Goal: Find specific page/section

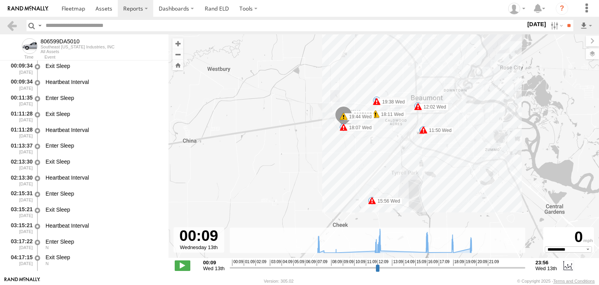
select select "**********"
click at [71, 9] on span at bounding box center [73, 8] width 23 height 7
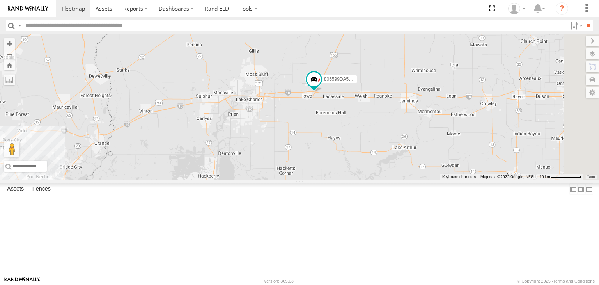
drag, startPoint x: 520, startPoint y: 150, endPoint x: 365, endPoint y: 175, distance: 156.8
click at [365, 175] on div "806599DA5010 2" at bounding box center [299, 106] width 599 height 145
click at [15, 43] on button "Zoom in" at bounding box center [9, 43] width 11 height 11
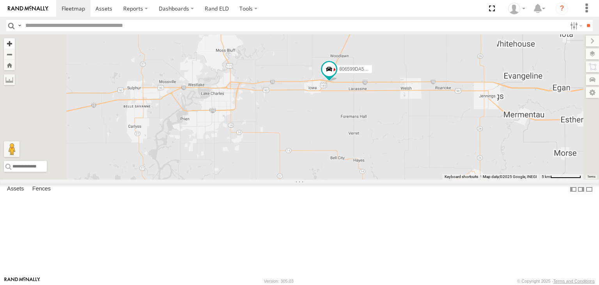
click at [15, 43] on button "Zoom in" at bounding box center [9, 43] width 11 height 11
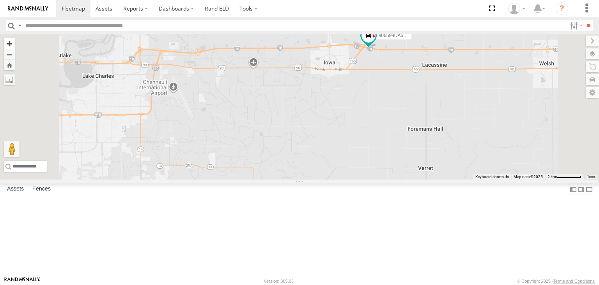
click at [15, 43] on button "Zoom in" at bounding box center [9, 43] width 11 height 11
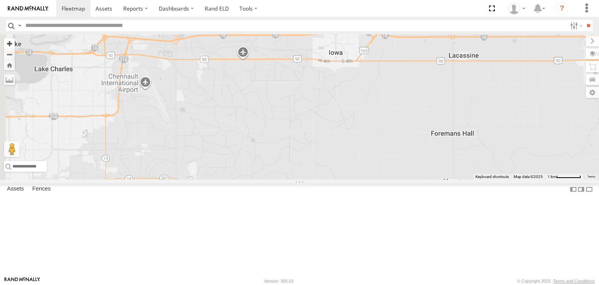
click at [15, 43] on button "Zoom in" at bounding box center [9, 43] width 11 height 11
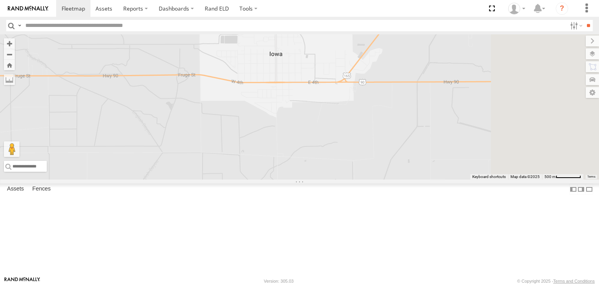
drag, startPoint x: 429, startPoint y: 159, endPoint x: 285, endPoint y: 251, distance: 170.7
click at [288, 179] on div "806599DA5010" at bounding box center [299, 106] width 599 height 145
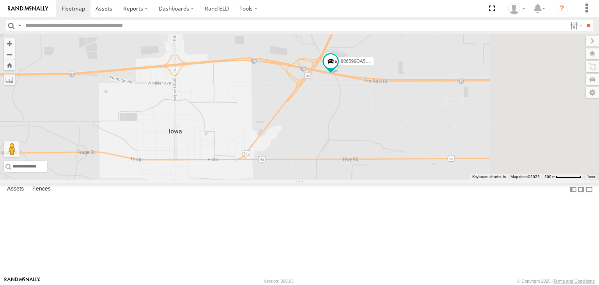
drag, startPoint x: 496, startPoint y: 116, endPoint x: 382, endPoint y: 202, distance: 143.0
click at [384, 179] on div "806599DA5010" at bounding box center [299, 106] width 599 height 145
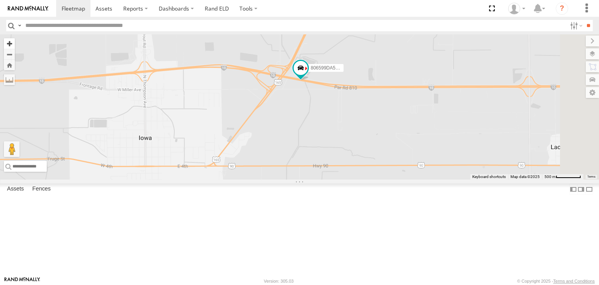
click at [15, 43] on button "Zoom in" at bounding box center [9, 43] width 11 height 11
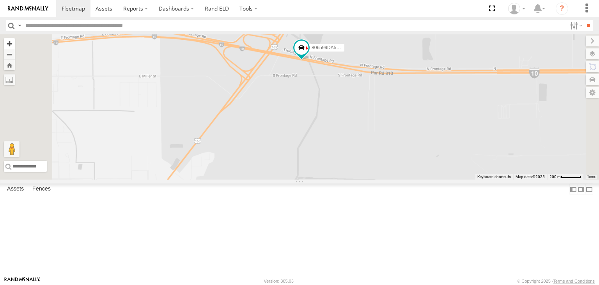
click at [15, 43] on button "Zoom in" at bounding box center [9, 43] width 11 height 11
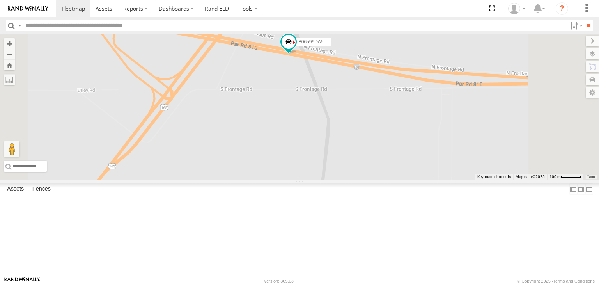
drag, startPoint x: 483, startPoint y: 142, endPoint x: 466, endPoint y: 196, distance: 56.0
click at [466, 179] on div "806599DA5010" at bounding box center [299, 106] width 599 height 145
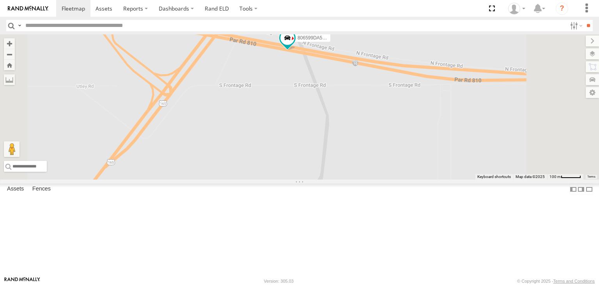
drag, startPoint x: 443, startPoint y: 183, endPoint x: 380, endPoint y: 180, distance: 62.8
click at [288, 196] on label "Center Map" at bounding box center [269, 197] width 40 height 9
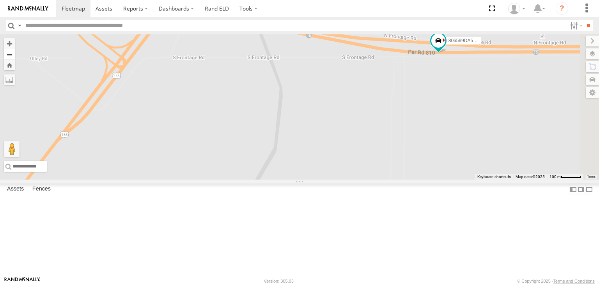
click at [15, 55] on button "Zoom out" at bounding box center [9, 54] width 11 height 11
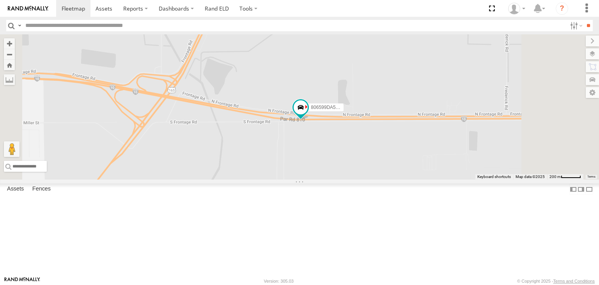
drag, startPoint x: 414, startPoint y: 145, endPoint x: 336, endPoint y: 177, distance: 84.1
click at [336, 179] on div "806599DA5010" at bounding box center [299, 106] width 599 height 145
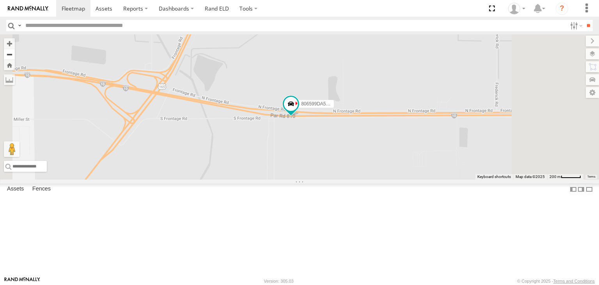
click at [15, 53] on button "Zoom out" at bounding box center [9, 54] width 11 height 11
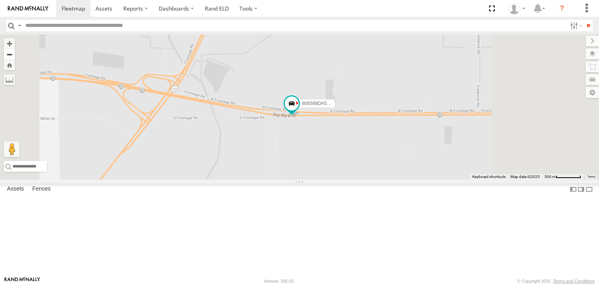
click at [15, 53] on button "Zoom out" at bounding box center [9, 54] width 11 height 11
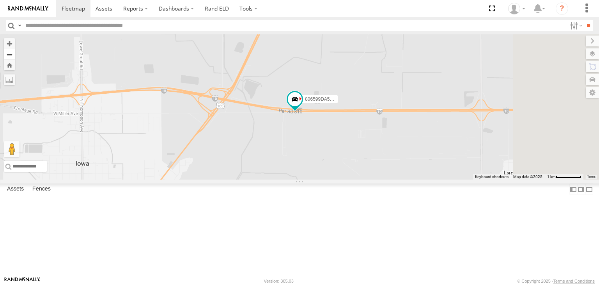
click at [15, 53] on button "Zoom out" at bounding box center [9, 54] width 11 height 11
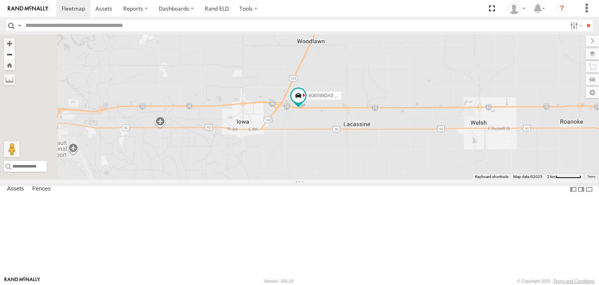
click at [15, 53] on button "Zoom out" at bounding box center [9, 54] width 11 height 11
